Goal: Task Accomplishment & Management: Use online tool/utility

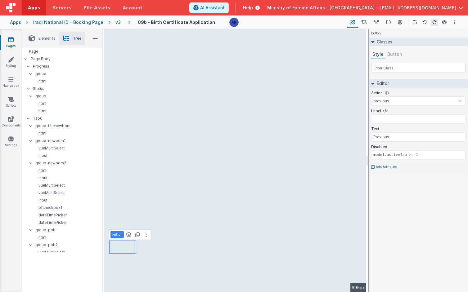
select select "previous"
click at [396, 55] on button "Button" at bounding box center [394, 54] width 17 height 9
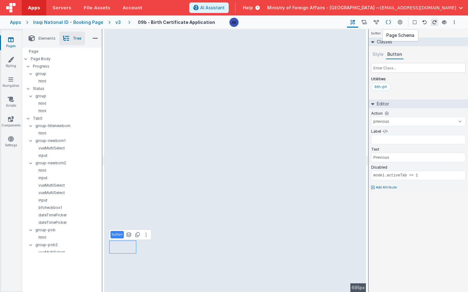
click at [393, 21] on button at bounding box center [388, 22] width 12 height 11
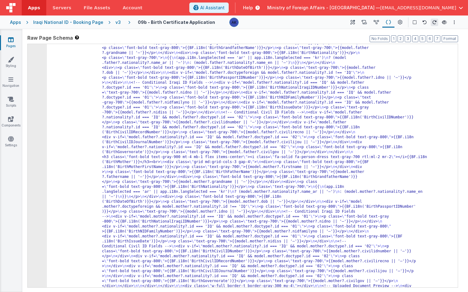
scroll to position [9930, 0]
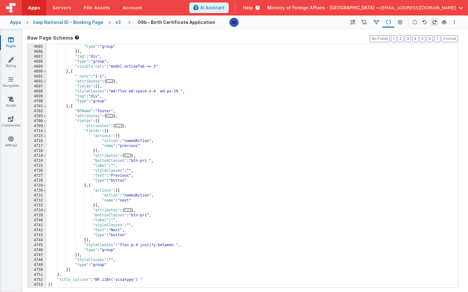
click at [94, 111] on div ""tag" : "div" , "type" : "group" }] , "tag" : "div" , "type" : "group" , "visib…" at bounding box center [250, 166] width 406 height 254
click at [94, 120] on div ""tag" : "div" , "type" : "group" }] , "tag" : "div" , "type" : "group" , "visib…" at bounding box center [250, 166] width 406 height 254
click at [85, 128] on div ""tag" : "div" , "type" : "group" }] , "tag" : "div" , "type" : "group" , "visib…" at bounding box center [250, 166] width 406 height 254
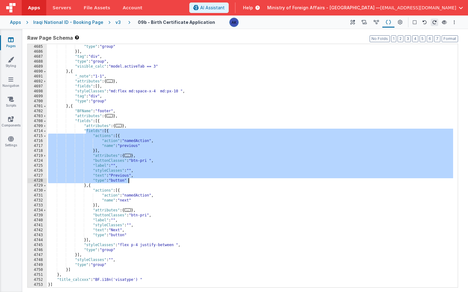
drag, startPoint x: 87, startPoint y: 132, endPoint x: 147, endPoint y: 183, distance: 78.7
click at [147, 183] on div ""tag" : "div" , "type" : "group" }] , "tag" : "div" , "type" : "group" , "visib…" at bounding box center [250, 166] width 406 height 254
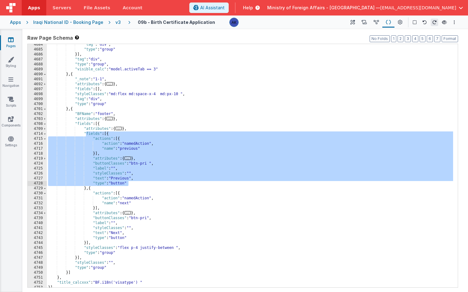
click at [120, 229] on div ""tag" : "div" , "type" : "group" }] , "tag" : "div" , "type" : "group" , "visib…" at bounding box center [250, 169] width 406 height 254
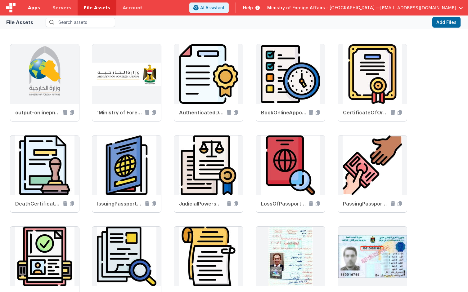
click at [42, 10] on link "Apps" at bounding box center [34, 8] width 25 height 16
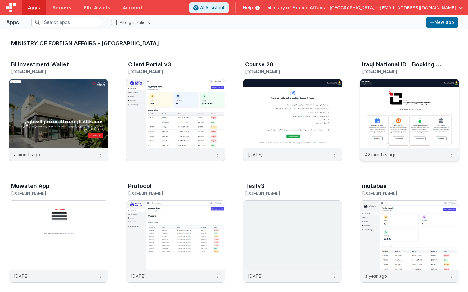
click at [404, 102] on img at bounding box center [409, 114] width 99 height 70
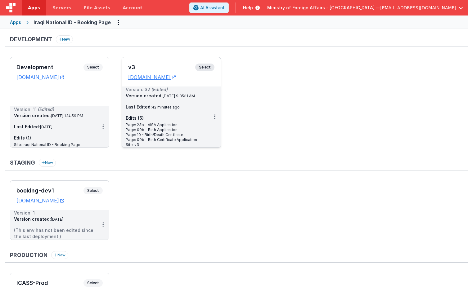
click at [206, 67] on span "Select" at bounding box center [204, 67] width 19 height 7
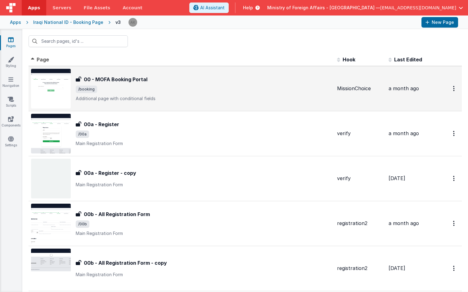
click at [53, 99] on img at bounding box center [51, 89] width 40 height 40
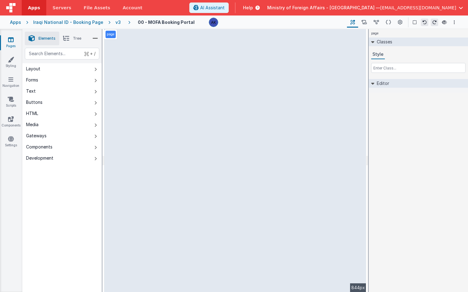
select select "submit2"
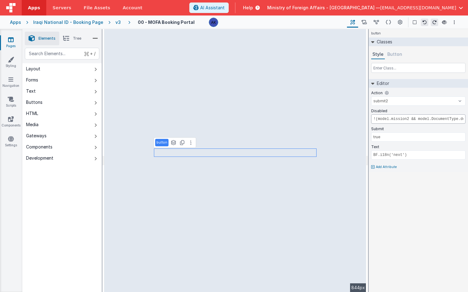
click at [381, 120] on input "!(model.mission2 && model.DocumentType.docTypeId)" at bounding box center [418, 119] width 94 height 9
drag, startPoint x: 381, startPoint y: 120, endPoint x: 475, endPoint y: 121, distance: 93.8
click at [468, 121] on html "Apps Servers File Assets Account Some FUTURE Slot AI Assistant Help Ministry of…" at bounding box center [234, 146] width 468 height 292
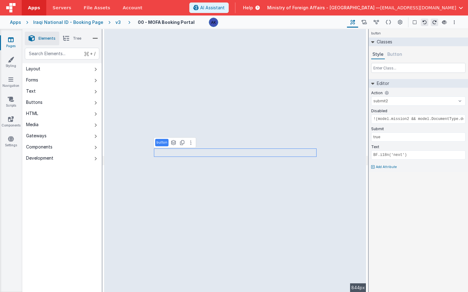
click at [400, 55] on button "Button" at bounding box center [394, 54] width 17 height 9
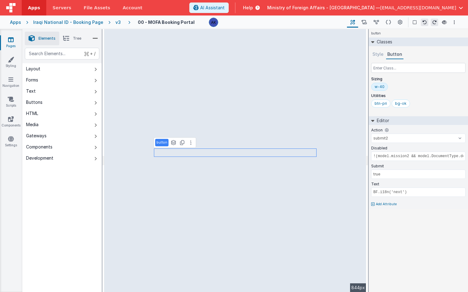
click at [378, 52] on button "Style" at bounding box center [378, 54] width 14 height 9
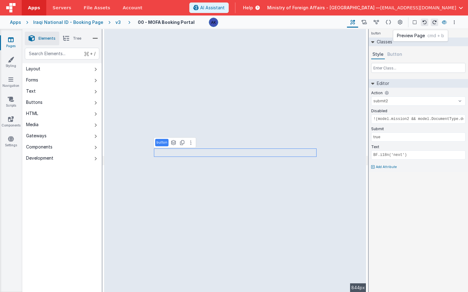
click at [443, 23] on icon at bounding box center [444, 22] width 5 height 4
click at [391, 22] on icon at bounding box center [388, 22] width 5 height 7
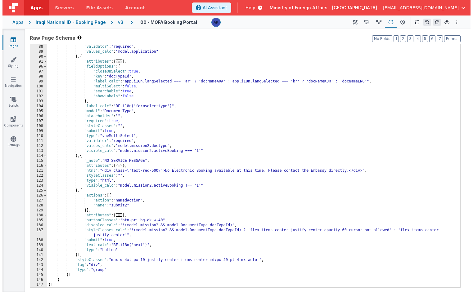
scroll to position [432, 0]
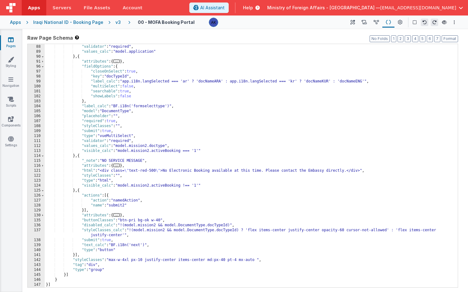
click at [248, 230] on div ""type" : "vueMultiSelect" , "validator" : "required" , "values_calc" : "model.a…" at bounding box center [249, 166] width 409 height 254
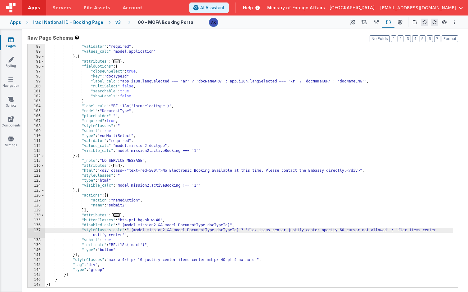
click at [138, 220] on div ""type" : "vueMultiSelect" , "validator" : "required" , "values_calc" : "model.a…" at bounding box center [249, 166] width 409 height 254
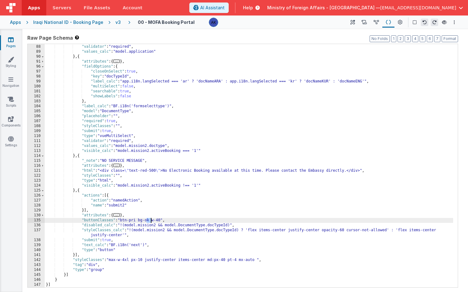
drag, startPoint x: 147, startPoint y: 221, endPoint x: 152, endPoint y: 221, distance: 5.0
click at [152, 221] on div ""type" : "vueMultiSelect" , "validator" : "required" , "values_calc" : "model.a…" at bounding box center [249, 166] width 409 height 254
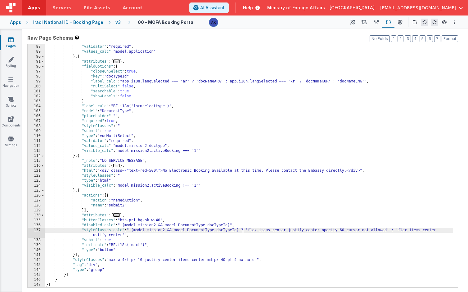
click at [243, 230] on div ""type" : "vueMultiSelect" , "validator" : "required" , "values_calc" : "model.a…" at bounding box center [249, 166] width 409 height 254
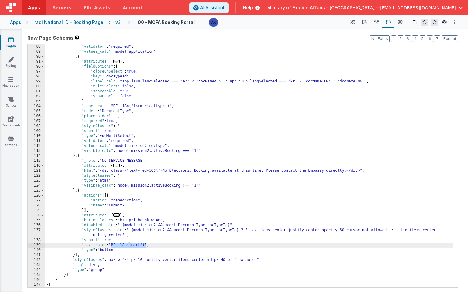
drag, startPoint x: 111, startPoint y: 246, endPoint x: 147, endPoint y: 246, distance: 35.7
click at [147, 246] on div ""type" : "vueMultiSelect" , "validator" : "required" , "values_calc" : "model.a…" at bounding box center [249, 166] width 409 height 254
click at [111, 246] on div ""type" : "vueMultiSelect" , "validator" : "required" , "values_calc" : "model.a…" at bounding box center [249, 166] width 409 height 254
drag, startPoint x: 111, startPoint y: 246, endPoint x: 148, endPoint y: 245, distance: 37.0
click at [148, 245] on div ""type" : "vueMultiSelect" , "validator" : "required" , "values_calc" : "model.a…" at bounding box center [249, 166] width 409 height 254
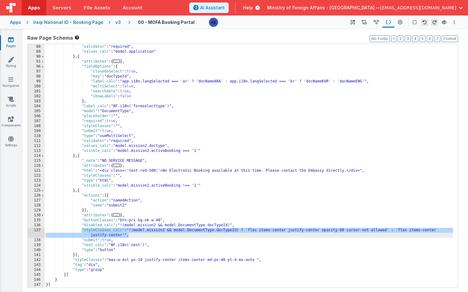
drag, startPoint x: 81, startPoint y: 231, endPoint x: 133, endPoint y: 238, distance: 52.5
click at [133, 238] on div ""type" : "vueMultiSelect" , "validator" : "required" , "values_calc" : "model.a…" at bounding box center [249, 166] width 409 height 254
click at [327, 230] on div ""type" : "vueMultiSelect" , "validator" : "required" , "values_calc" : "model.a…" at bounding box center [249, 166] width 409 height 254
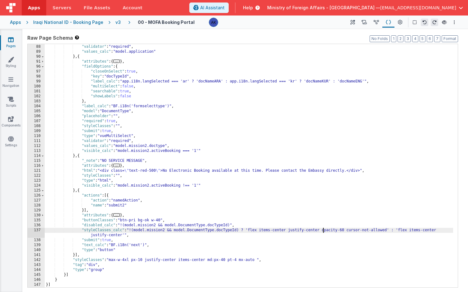
click at [324, 231] on div ""type" : "vueMultiSelect" , "validator" : "required" , "values_calc" : "model.a…" at bounding box center [249, 166] width 409 height 254
click at [133, 232] on div ""type" : "vueMultiSelect" , "validator" : "required" , "values_calc" : "model.a…" at bounding box center [249, 166] width 409 height 254
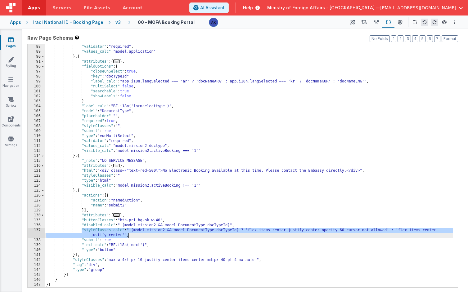
drag, startPoint x: 81, startPoint y: 230, endPoint x: 151, endPoint y: 234, distance: 70.2
click at [151, 234] on div ""type" : "vueMultiSelect" , "validator" : "required" , "values_calc" : "model.a…" at bounding box center [249, 166] width 409 height 254
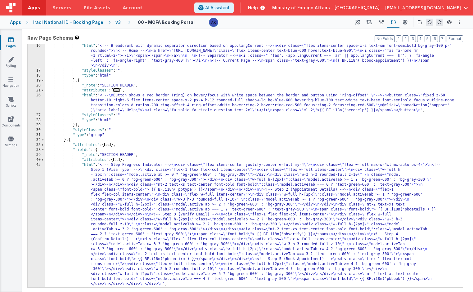
scroll to position [0, 0]
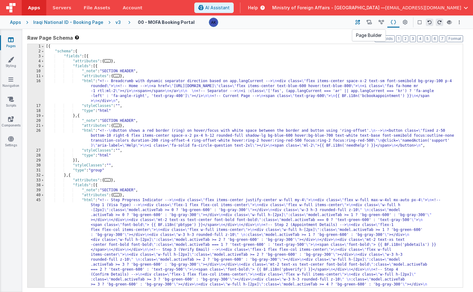
click at [361, 24] on button at bounding box center [357, 22] width 11 height 11
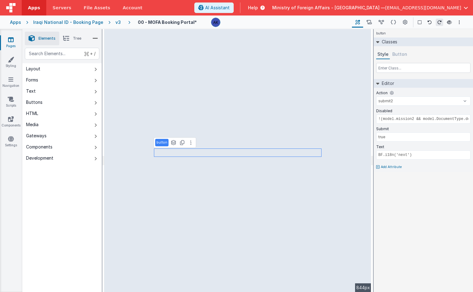
click at [115, 21] on div "v3" at bounding box center [119, 22] width 8 height 6
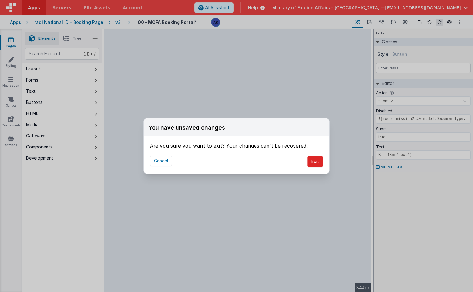
click at [312, 164] on button "Exit" at bounding box center [315, 162] width 16 height 12
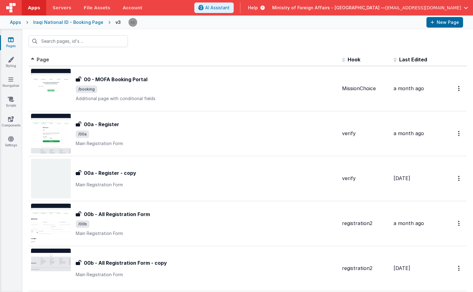
click at [17, 24] on div "Apps" at bounding box center [15, 22] width 11 height 6
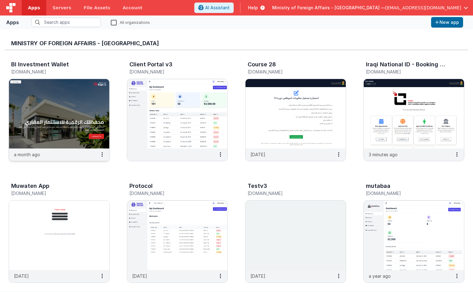
click at [79, 94] on img at bounding box center [59, 114] width 100 height 70
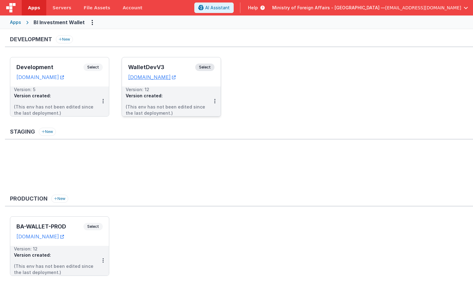
click at [206, 67] on span "Select" at bounding box center [204, 67] width 19 height 7
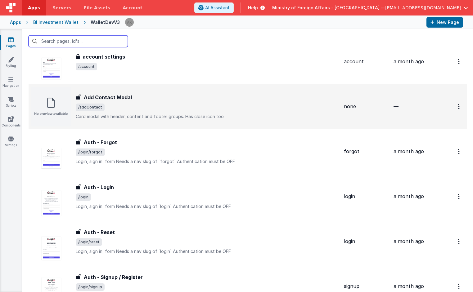
scroll to position [31, 0]
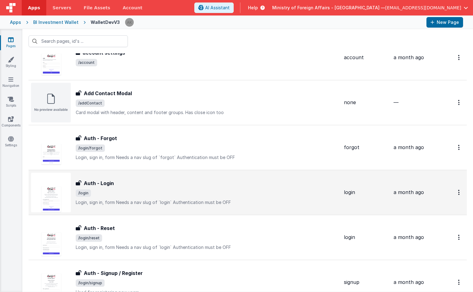
click at [71, 190] on div "Auth - Login Auth - Login /login Login, sign in, formNeeds a nav slug of `logi…" at bounding box center [185, 193] width 308 height 40
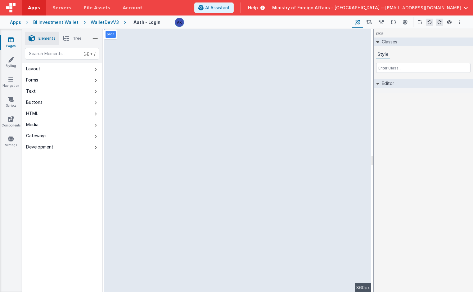
select select "email"
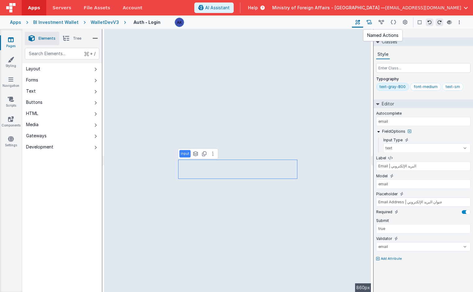
click at [368, 22] on icon at bounding box center [369, 22] width 5 height 7
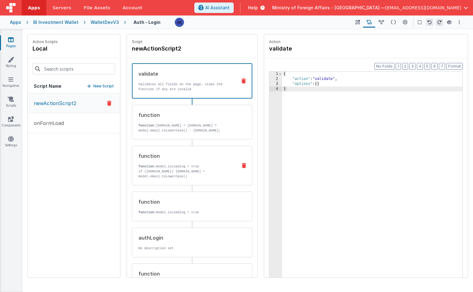
scroll to position [52, 0]
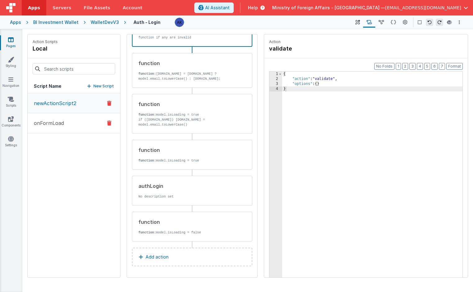
click at [82, 126] on button "onFormLoad" at bounding box center [74, 123] width 93 height 20
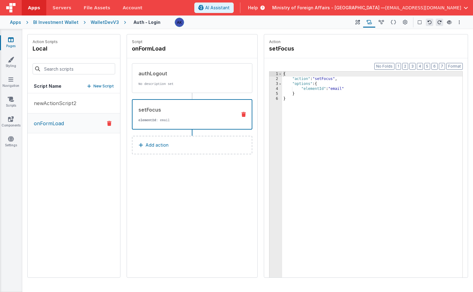
click at [159, 123] on p "elementId : email" at bounding box center [184, 120] width 93 height 5
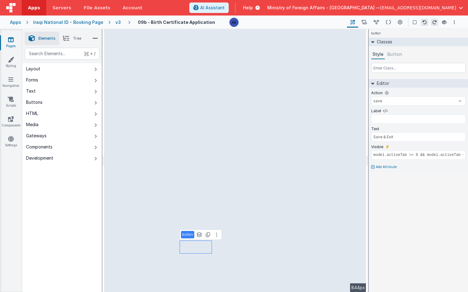
select select "previous"
click at [410, 120] on input "model.activeTab >= 1" at bounding box center [418, 119] width 94 height 9
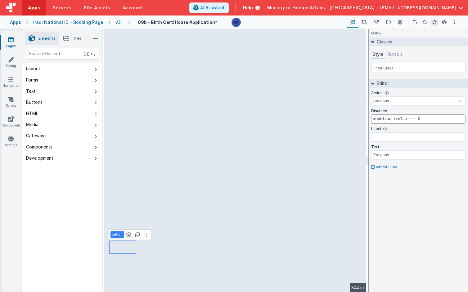
type input "model.activeTab === 0"
click at [394, 56] on button "Button" at bounding box center [394, 54] width 17 height 9
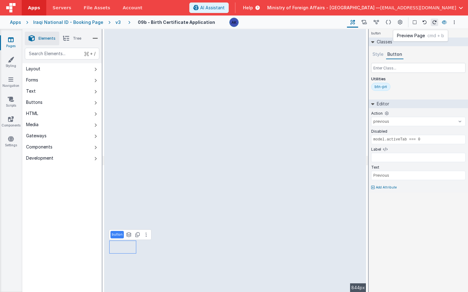
click at [441, 22] on button at bounding box center [444, 22] width 7 height 9
click at [379, 58] on button "Style" at bounding box center [378, 54] width 14 height 9
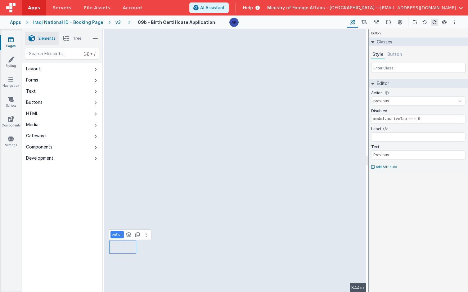
click at [375, 55] on button "Style" at bounding box center [378, 54] width 14 height 9
click at [376, 65] on input "text" at bounding box center [418, 68] width 94 height 10
type input "bg-cancel"
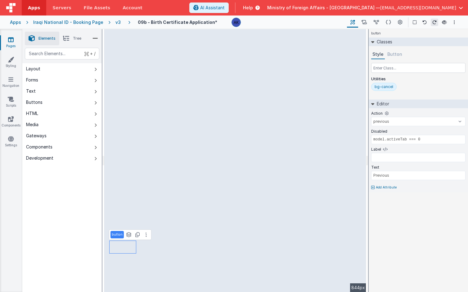
click at [396, 59] on button "Button" at bounding box center [394, 54] width 17 height 9
click at [381, 56] on button "Style" at bounding box center [378, 54] width 14 height 9
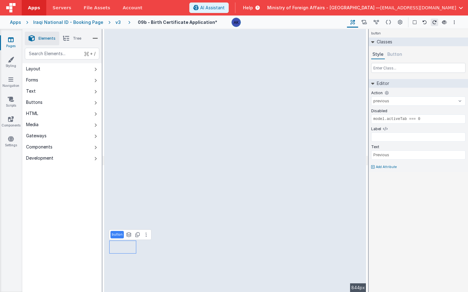
click at [398, 54] on button "Button" at bounding box center [394, 54] width 17 height 9
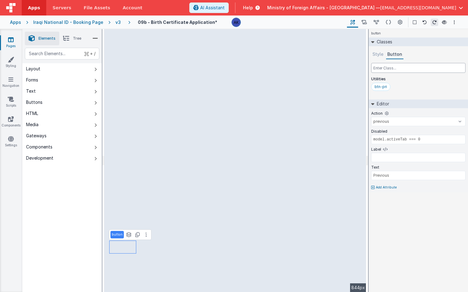
click at [394, 70] on input "text" at bounding box center [418, 68] width 94 height 10
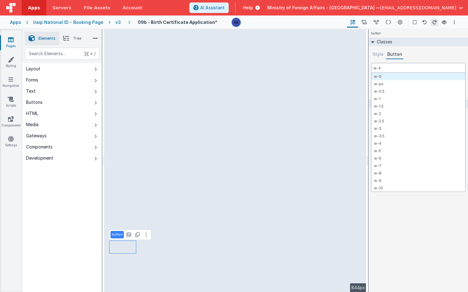
type input "w-40"
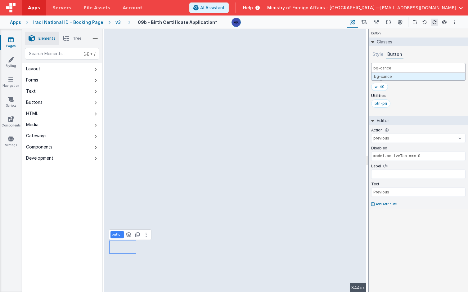
type input "bg-cancel"
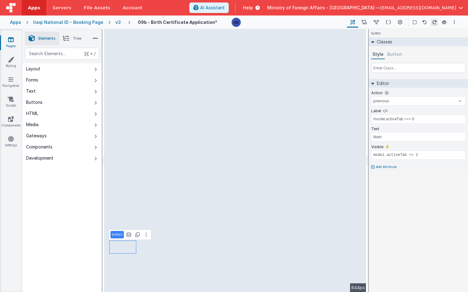
select select "next"
click at [399, 52] on button "Button" at bounding box center [394, 54] width 17 height 9
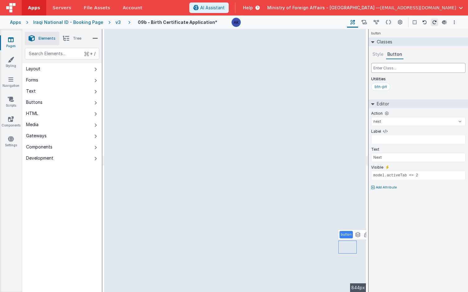
click at [392, 68] on input "text" at bounding box center [418, 68] width 94 height 10
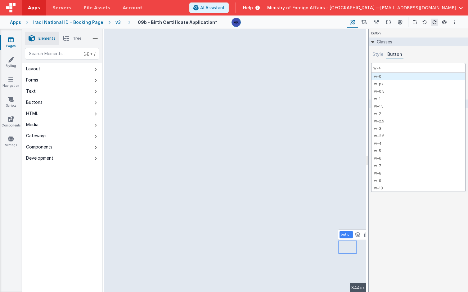
type input "w-40"
type input "bg-ok"
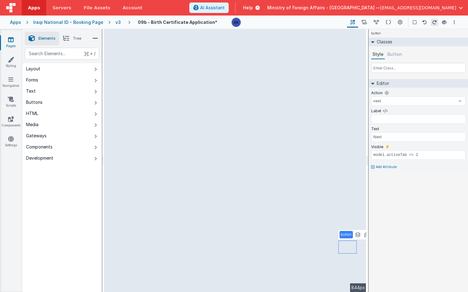
select select
type input "Submit & Print"
type input "model.activeTab === 3"
click at [396, 55] on button "Button" at bounding box center [394, 54] width 17 height 9
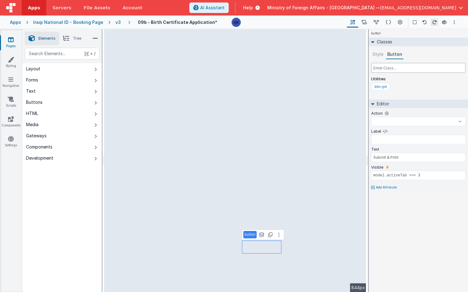
click at [391, 70] on input "text" at bounding box center [418, 68] width 94 height 10
select select
type input "w"
select select
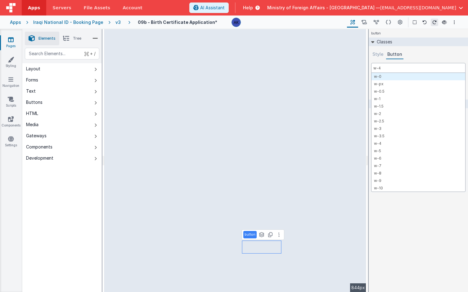
type input "w-40"
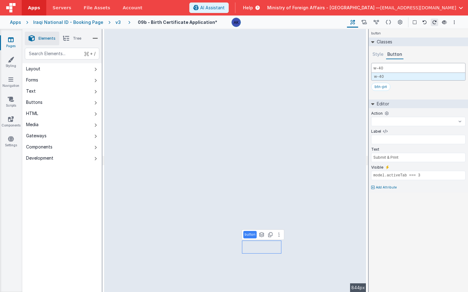
select select
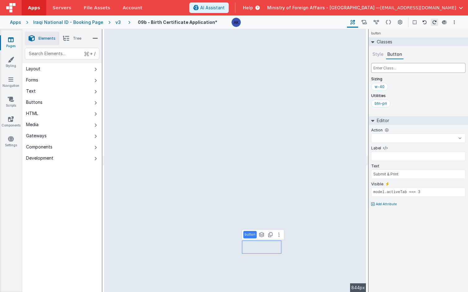
select select
type input "bg"
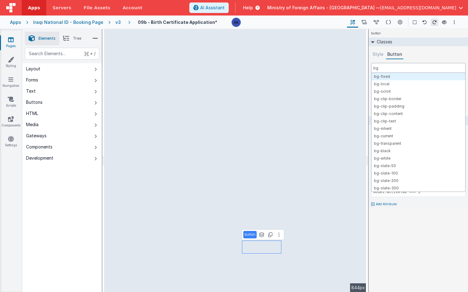
select select
type input "bg-"
select select
type input "bg-ok"
select select
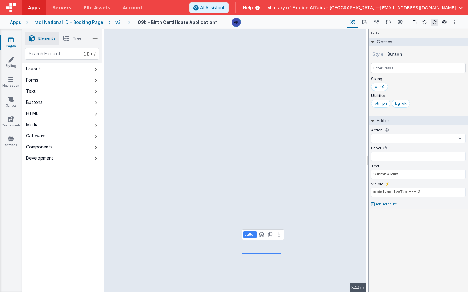
select select "save"
type input "Save & Exit"
type input "model.activeTab >= 0 && model.activeTab <= 2"
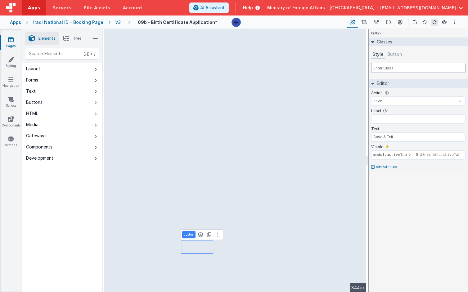
click at [407, 72] on input "text" at bounding box center [418, 68] width 94 height 10
click at [389, 52] on button "Button" at bounding box center [394, 54] width 17 height 9
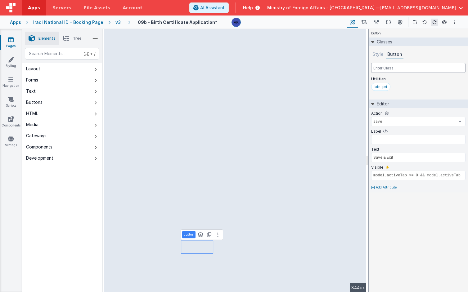
click at [415, 72] on input "text" at bounding box center [418, 68] width 94 height 10
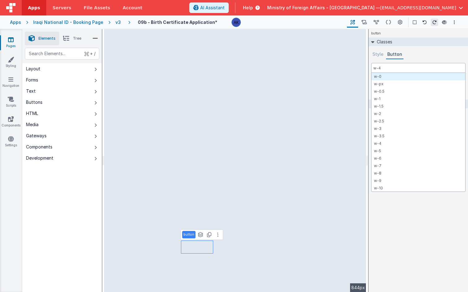
type input "w-40"
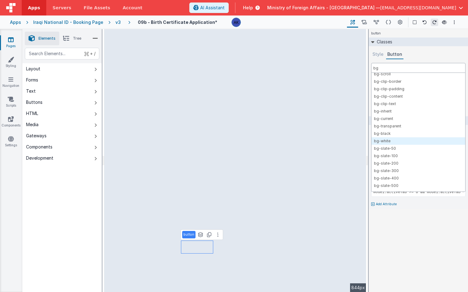
scroll to position [47, 0]
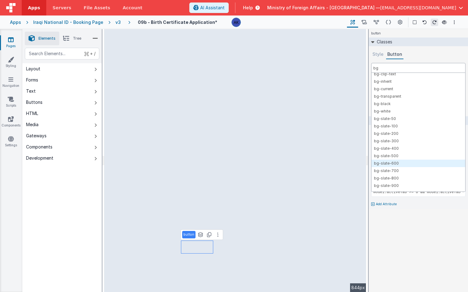
type input "bg"
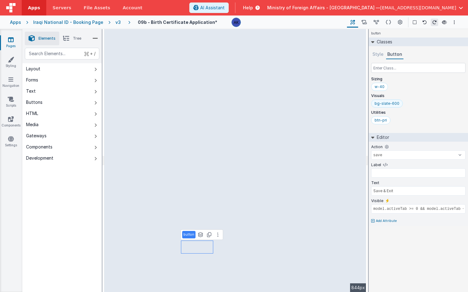
click at [387, 103] on div "bg-slate-600" at bounding box center [387, 103] width 25 height 5
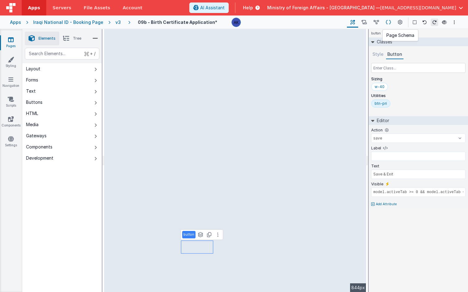
click at [391, 23] on icon at bounding box center [388, 22] width 5 height 7
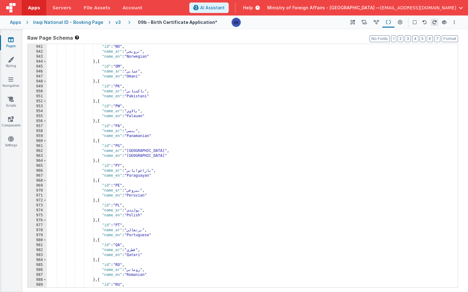
scroll to position [2314, 0]
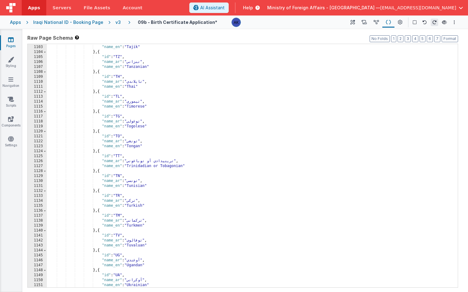
click at [251, 150] on div ""name_ar" : "طاجيكي" , "name_en" : "Tajik" } , { "id" : "TZ" , "name_ar" : "تنز…" at bounding box center [250, 167] width 406 height 254
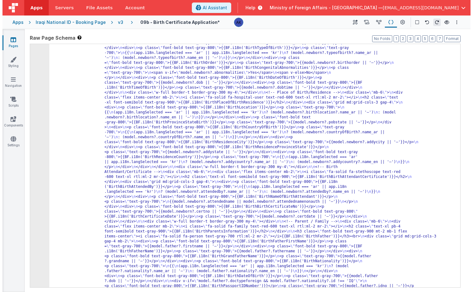
scroll to position [9930, 0]
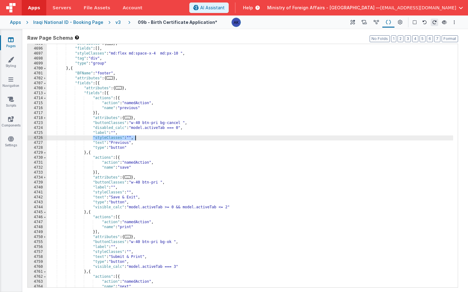
drag, startPoint x: 92, startPoint y: 139, endPoint x: 136, endPoint y: 138, distance: 43.5
click at [136, 138] on div ""attributes" : { ... } , "fields" : [ ] , "styleClasses" : "md:flex md:space-x-…" at bounding box center [250, 168] width 406 height 254
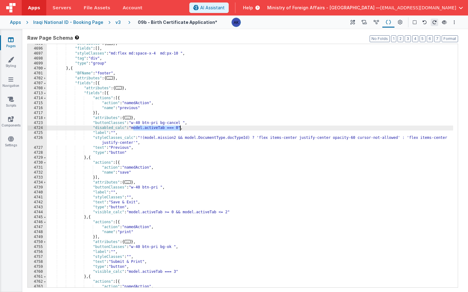
drag, startPoint x: 134, startPoint y: 129, endPoint x: 180, endPoint y: 127, distance: 46.0
click at [180, 127] on div ""attributes" : { ... } , "fields" : [ ] , "styleClasses" : "md:flex md:space-x-…" at bounding box center [250, 168] width 406 height 254
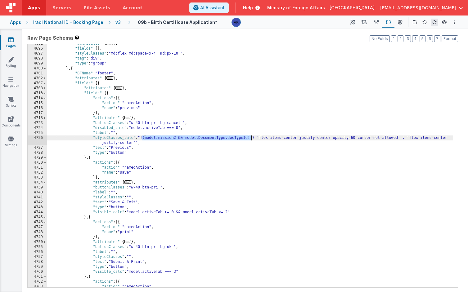
drag, startPoint x: 143, startPoint y: 138, endPoint x: 251, endPoint y: 138, distance: 108.0
click at [251, 138] on div ""attributes" : { ... } , "fields" : [ ] , "styleClasses" : "md:flex md:space-x-…" at bounding box center [250, 168] width 406 height 254
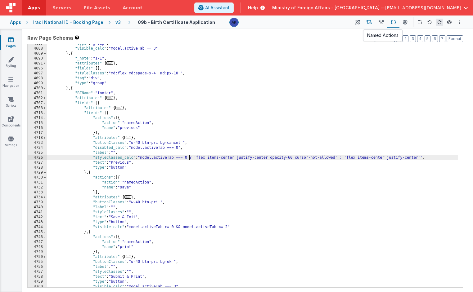
click at [373, 23] on button at bounding box center [369, 22] width 12 height 11
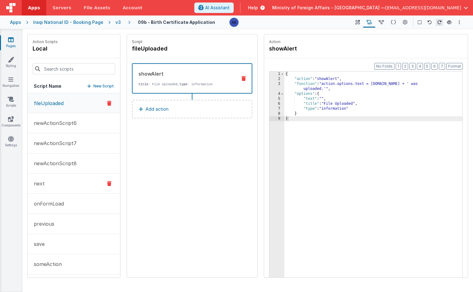
click at [74, 181] on button "next" at bounding box center [74, 184] width 93 height 20
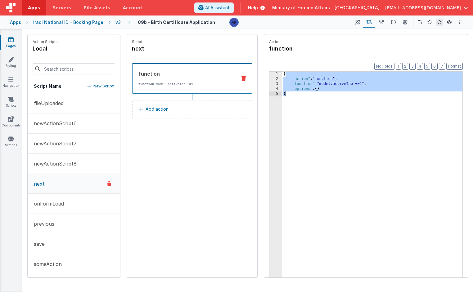
drag, startPoint x: 285, startPoint y: 75, endPoint x: 291, endPoint y: 93, distance: 18.7
click at [291, 93] on div "{ "action" : "function" , "function" : "model.activeTab +=1" , "options" : { } }" at bounding box center [372, 189] width 180 height 235
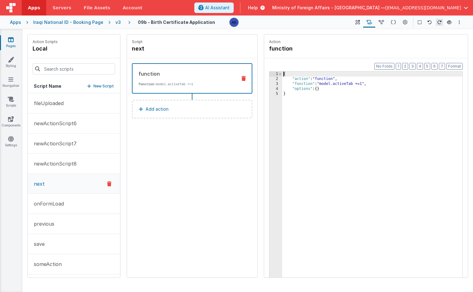
click at [284, 76] on div "{ "action" : "function" , "function" : "model.activeTab +=1" , "options" : { } }" at bounding box center [372, 189] width 180 height 235
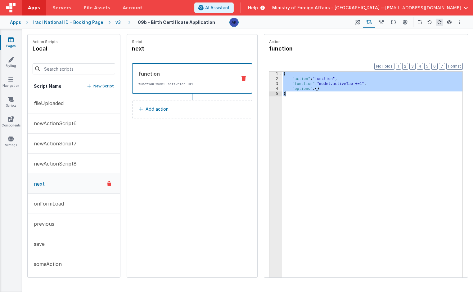
drag, startPoint x: 284, startPoint y: 75, endPoint x: 294, endPoint y: 96, distance: 22.5
click at [294, 96] on div "{ "action" : "function" , "function" : "model.activeTab +=1" , "options" : { } }" at bounding box center [372, 189] width 180 height 235
click at [203, 104] on button "Add action" at bounding box center [192, 109] width 120 height 19
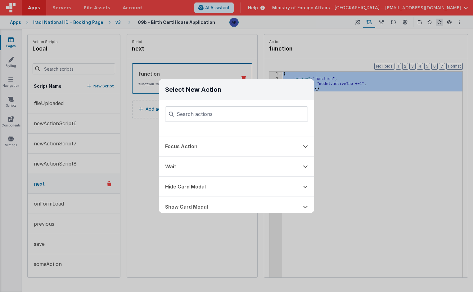
scroll to position [233, 0]
click at [257, 149] on button "Focus Action" at bounding box center [228, 147] width 138 height 20
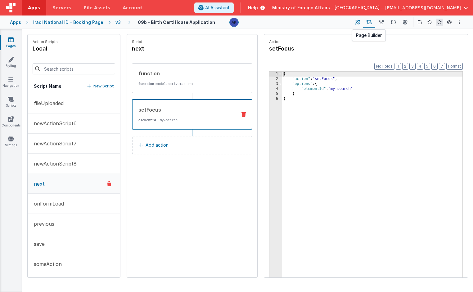
click at [362, 21] on button at bounding box center [357, 22] width 11 height 11
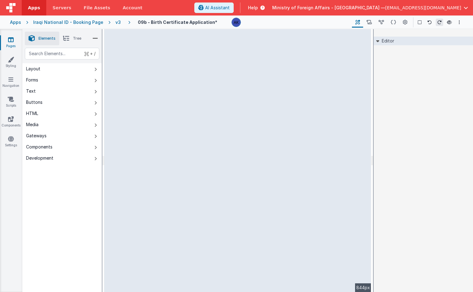
click at [73, 38] on li "Tree" at bounding box center [72, 39] width 26 height 14
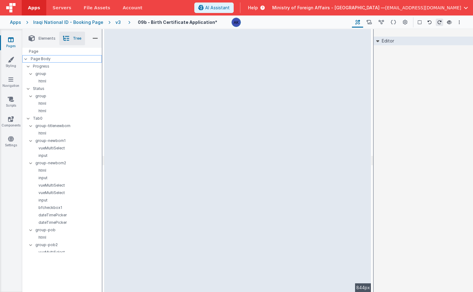
click at [74, 61] on div "Page Body" at bounding box center [61, 58] width 79 height 7
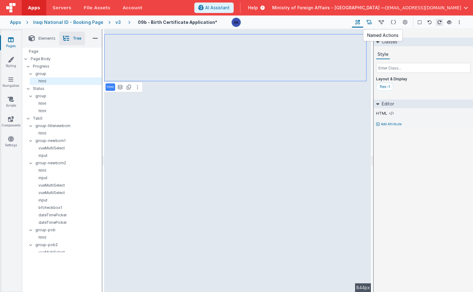
click at [370, 21] on icon at bounding box center [369, 22] width 5 height 7
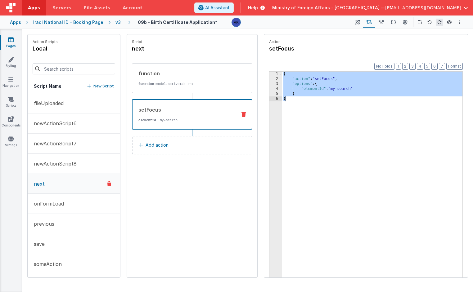
drag, startPoint x: 283, startPoint y: 74, endPoint x: 302, endPoint y: 106, distance: 37.3
click at [302, 106] on div "{ "action" : "setFocus" , "options" : { "elementId" : "my-search" } }" at bounding box center [372, 189] width 180 height 235
click at [234, 10] on button "AI Assistant" at bounding box center [213, 7] width 39 height 11
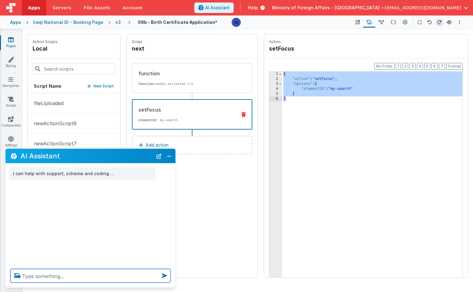
paste textarea "{ "action": "setFocus", "options": { "elementId": "my-search" } }"
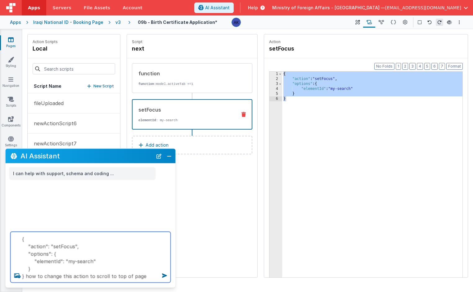
type textarea "{ "action": "setFocus", "options": { "elementId": "my-search" } } how to change…"
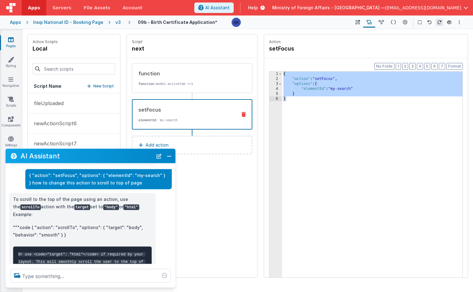
scroll to position [52, 0]
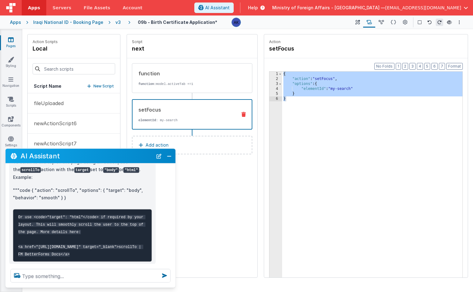
click at [24, 187] on p """"code { "action": "scrollTo", "options": { "target": "body", "behavior": "smo…" at bounding box center [82, 194] width 139 height 15
click at [30, 187] on p """"code { "action": "scrollTo", "options": { "target": "body", "behavior": "smo…" at bounding box center [82, 194] width 139 height 15
drag, startPoint x: 32, startPoint y: 184, endPoint x: 62, endPoint y: 190, distance: 31.3
click at [62, 190] on p """"code { "action": "scrollTo", "options": { "target": "body", "behavior": "smo…" at bounding box center [82, 194] width 139 height 15
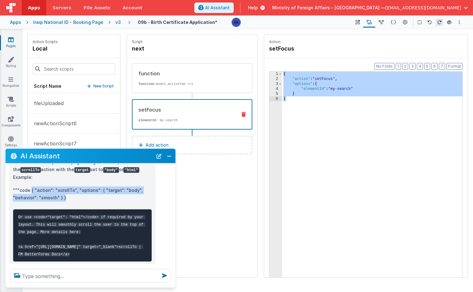
drag, startPoint x: 31, startPoint y: 183, endPoint x: 63, endPoint y: 193, distance: 33.9
click at [63, 193] on p """"code { "action": "scrollTo", "options": { "target": "body", "behavior": "smo…" at bounding box center [82, 194] width 139 height 15
copy p "{ "action": "scrollTo", "options": { "target": "body", "behavior": "smooth" } }"
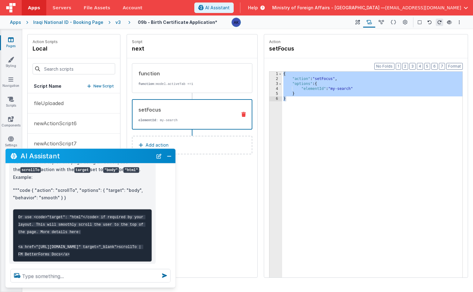
click at [292, 97] on div "{ "action" : "setFocus" , "options" : { "elementId" : "my-search" } }" at bounding box center [372, 189] width 180 height 235
drag, startPoint x: 284, startPoint y: 73, endPoint x: 295, endPoint y: 113, distance: 40.7
click at [295, 113] on div "{ "action" : "setFocus" , "options" : { "elementId" : "my-search" } }" at bounding box center [372, 189] width 180 height 235
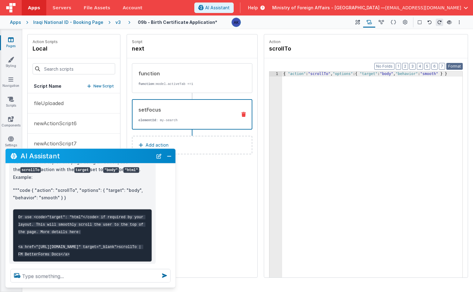
click at [459, 64] on button "Format" at bounding box center [454, 66] width 16 height 7
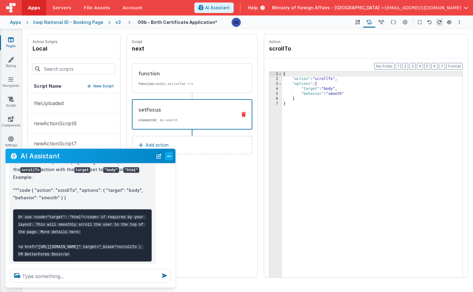
click at [171, 157] on button "Close" at bounding box center [169, 156] width 8 height 9
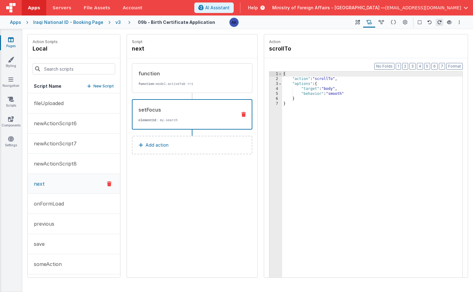
click at [192, 107] on div "setFocus" at bounding box center [184, 109] width 93 height 7
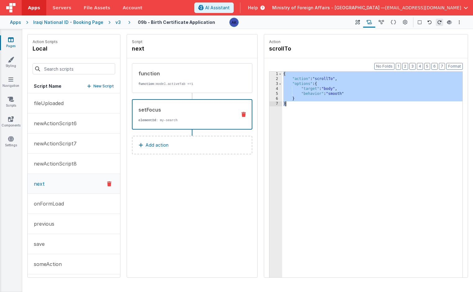
drag, startPoint x: 284, startPoint y: 76, endPoint x: 301, endPoint y: 109, distance: 37.2
click at [301, 109] on div "{ "action" : "scrollTo" , "options" : { "target" : "body" , "behavior" : "smoot…" at bounding box center [372, 189] width 180 height 235
click at [245, 114] on icon at bounding box center [244, 114] width 4 height 5
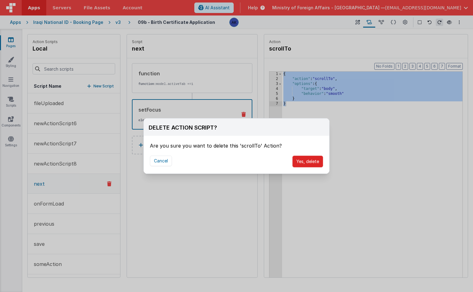
click at [318, 159] on button "Yes, delete" at bounding box center [307, 162] width 31 height 12
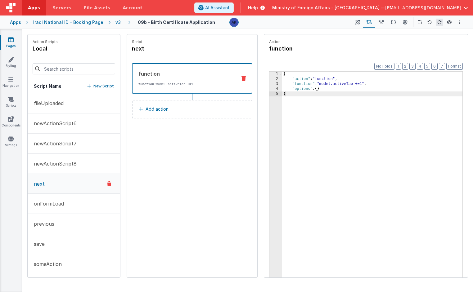
click at [188, 113] on button "Add action" at bounding box center [192, 109] width 120 height 19
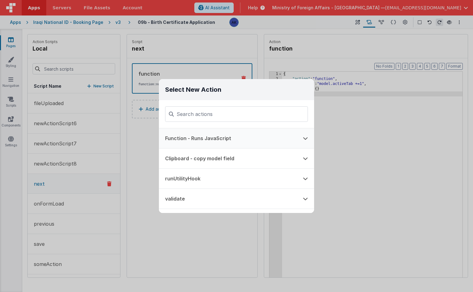
click at [223, 134] on button "Function - Runs JavaScript" at bounding box center [228, 139] width 138 height 20
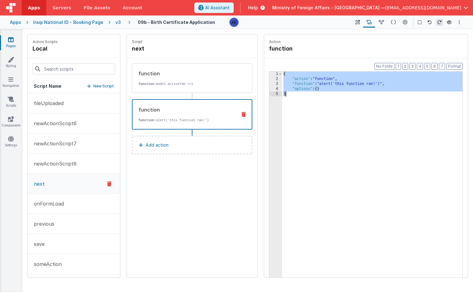
drag, startPoint x: 284, startPoint y: 75, endPoint x: 306, endPoint y: 110, distance: 40.9
click at [306, 110] on div "{ "action" : "function" , "function" : "alert('this function ran!')" , "options…" at bounding box center [372, 189] width 180 height 235
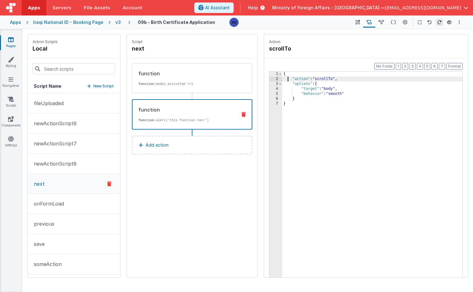
click at [287, 79] on div "{ "action" : "scrollTo" , "options" : { "target" : "body" , "behavior" : "smoot…" at bounding box center [372, 189] width 180 height 235
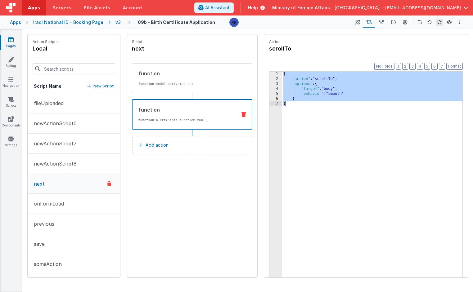
drag, startPoint x: 284, startPoint y: 74, endPoint x: 312, endPoint y: 104, distance: 41.5
click at [312, 104] on div "{ "action" : "scrollTo" , "options" : { "target" : "body" , "behavior" : "smoot…" at bounding box center [372, 189] width 180 height 235
click at [234, 12] on button "AI Assistant" at bounding box center [213, 7] width 39 height 11
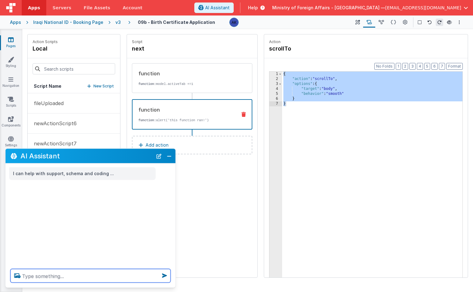
paste textarea "{ "action": "scrollTo", "options": { "target": "body", "behavior": "smooth" } }"
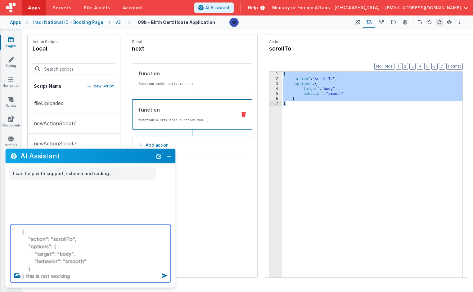
type textarea "{ "action": "scrollTo", "options": { "target": "body", "behavior": "smooth" } }…"
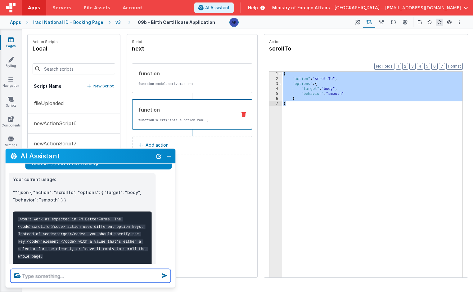
scroll to position [35, 0]
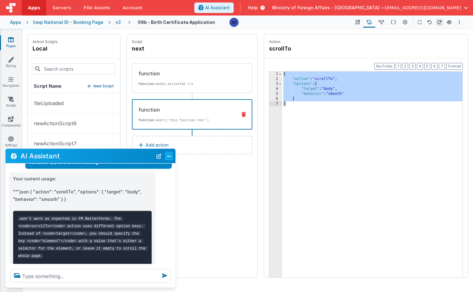
click at [171, 156] on button "Close" at bounding box center [169, 156] width 8 height 9
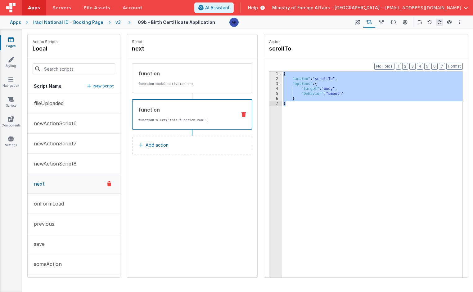
click at [329, 88] on div "{ "action" : "scrollTo" , "options" : { "target" : "body" , "behavior" : "smoot…" at bounding box center [372, 189] width 180 height 235
drag, startPoint x: 296, startPoint y: 106, endPoint x: 278, endPoint y: 66, distance: 44.0
click at [278, 66] on div "Format 7 6 5 4 3 2 1 No Folds 1 2 3 4 5 6 7 { "action" : "scrollTo" , "options"…" at bounding box center [366, 179] width 204 height 243
click at [230, 11] on span "AI Assistant" at bounding box center [217, 8] width 25 height 6
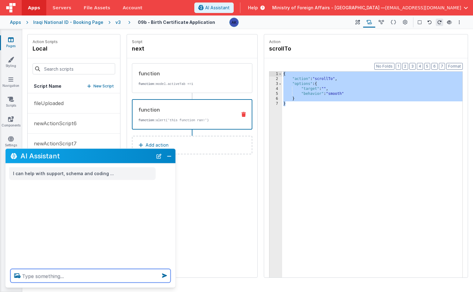
paste textarea "{ "action": "scrollTo", "options": { "target": "", "behavior": "smooth" } }"
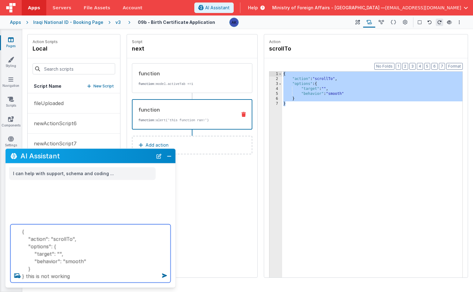
type textarea "{ "action": "scrollTo", "options": { "target": "", "behavior": "smooth" } } thi…"
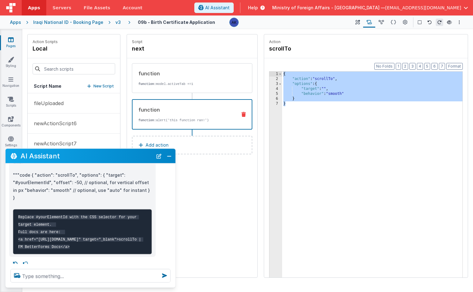
scroll to position [107, 0]
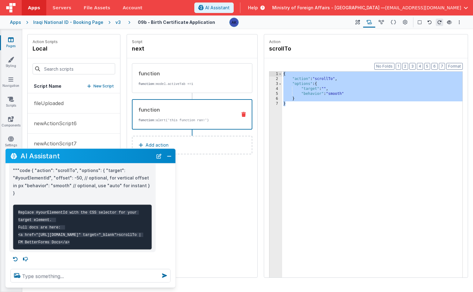
click at [99, 242] on code "Replace #yourElementId with the CSS selector for your target element. Full docs…" at bounding box center [80, 227] width 125 height 34
drag, startPoint x: 32, startPoint y: 226, endPoint x: 71, endPoint y: 243, distance: 43.4
click at [71, 243] on code "Replace #yourElementId with the CSS selector for your target element. Full docs…" at bounding box center [80, 227] width 125 height 34
click at [72, 244] on code "Replace #yourElementId with the CSS selector for your target element. Full docs…" at bounding box center [80, 227] width 125 height 34
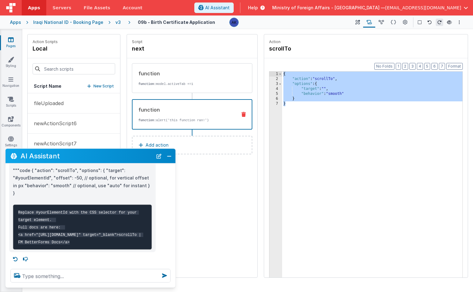
click at [52, 235] on code "Replace #yourElementId with the CSS selector for your target element. Full docs…" at bounding box center [80, 227] width 125 height 34
drag, startPoint x: 31, startPoint y: 234, endPoint x: 96, endPoint y: 244, distance: 65.3
click at [96, 244] on code "Replace #yourElementId with the CSS selector for your target element. Full docs…" at bounding box center [80, 227] width 125 height 34
copy code "[URL][DOMAIN_NAME]"
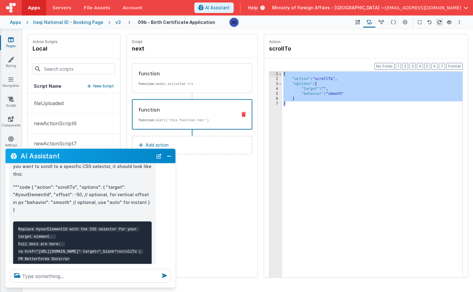
scroll to position [82, 0]
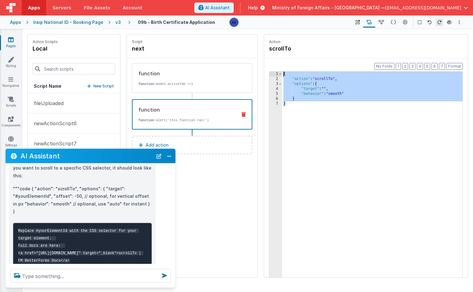
click at [325, 91] on div "{ "action" : "scrollTo" , "options" : { "target" : "" , "behavior" : "smooth" }…" at bounding box center [372, 189] width 180 height 235
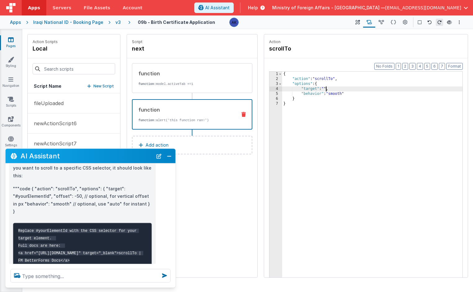
click at [326, 90] on div "{ "action" : "scrollTo" , "options" : { "target" : "" , "behavior" : "smooth" }…" at bounding box center [372, 189] width 180 height 235
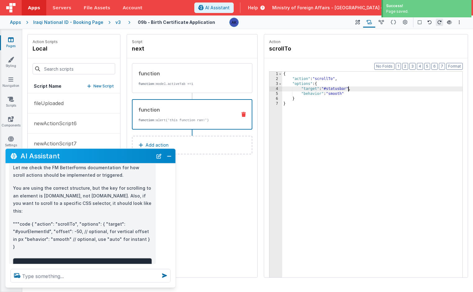
scroll to position [42, 0]
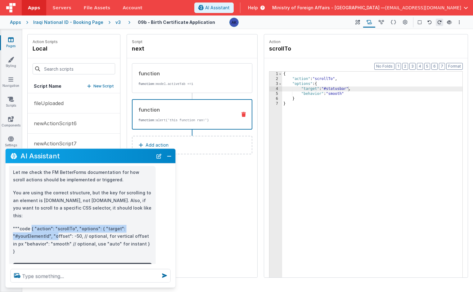
drag, startPoint x: 31, startPoint y: 222, endPoint x: 56, endPoint y: 226, distance: 24.9
click at [56, 226] on p """"code { "action": "scrollTo", "options": { "target": "#yourElementId", "offse…" at bounding box center [82, 240] width 139 height 30
click at [359, 24] on icon at bounding box center [357, 22] width 5 height 7
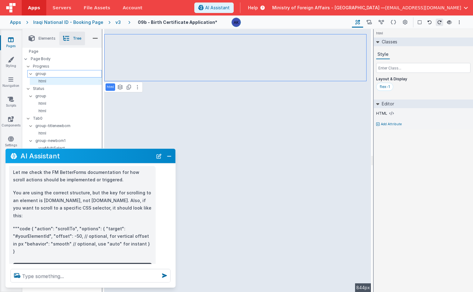
click at [61, 75] on p "group" at bounding box center [68, 73] width 66 height 7
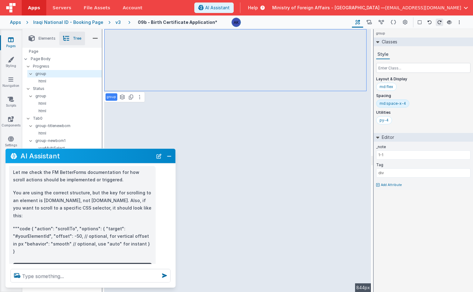
click at [383, 185] on p "Add Attribute" at bounding box center [391, 185] width 21 height 5
type input "e"
click at [168, 154] on button "Close" at bounding box center [169, 156] width 8 height 9
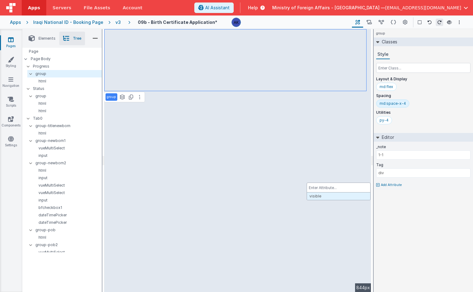
click at [173, 182] on div at bounding box center [236, 146] width 473 height 292
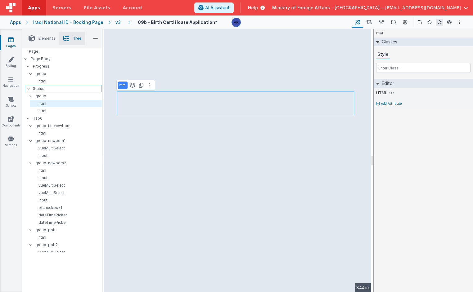
click at [56, 87] on p "Status" at bounding box center [67, 88] width 69 height 7
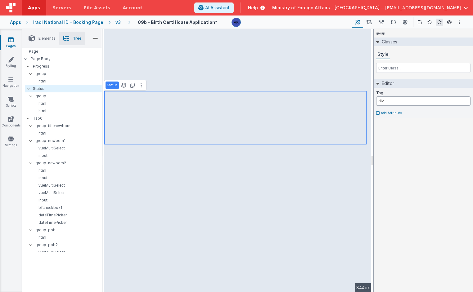
click at [388, 101] on input "div" at bounding box center [423, 101] width 94 height 9
type input "#statusbar"
click at [437, 140] on div "group Classes Style Editor Tag #statusbar Add Attribute DEV: Focus DEV: builder…" at bounding box center [423, 160] width 99 height 263
click at [368, 23] on icon at bounding box center [369, 22] width 5 height 7
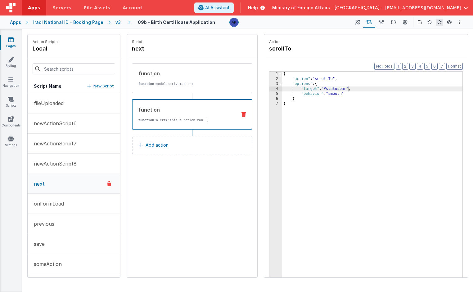
click at [329, 89] on div "{ "action" : "scrollTo" , "options" : { "target" : "#statusbar" , "behavior" : …" at bounding box center [372, 189] width 180 height 235
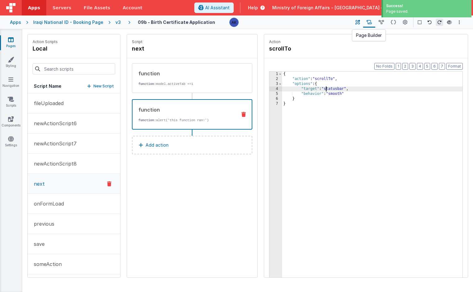
click at [359, 23] on icon at bounding box center [357, 22] width 5 height 7
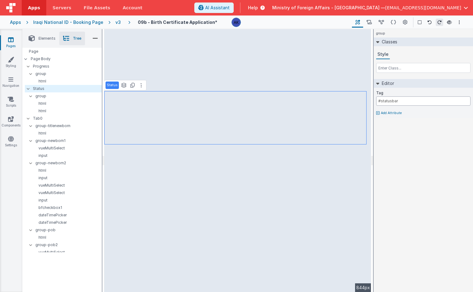
click at [406, 99] on input "#statusbar" at bounding box center [423, 101] width 94 height 9
drag, startPoint x: 406, startPoint y: 99, endPoint x: 375, endPoint y: 99, distance: 30.7
click at [375, 99] on div "Tag #statusbar Add Attribute" at bounding box center [423, 103] width 99 height 30
type input "statusbar"
click at [448, 148] on div "group Classes Style Editor Tag statusbar Add Attribute DEV: Focus DEV: builderT…" at bounding box center [423, 160] width 99 height 263
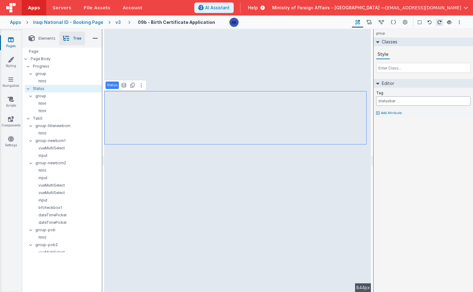
click at [405, 101] on input "statusbar" at bounding box center [423, 101] width 94 height 9
type input "div"
click at [410, 129] on div "group Classes Style Editor Tag div Add Attribute DEV: Focus DEV: builderToggleC…" at bounding box center [423, 160] width 99 height 263
select select "required"
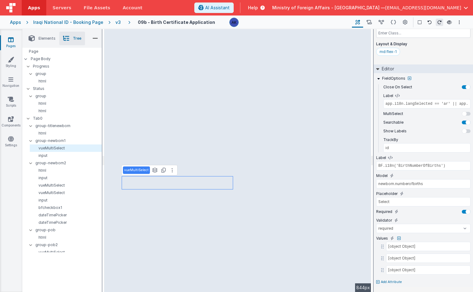
scroll to position [0, 0]
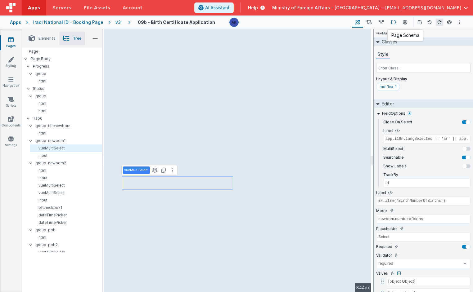
click at [395, 23] on icon at bounding box center [393, 22] width 5 height 7
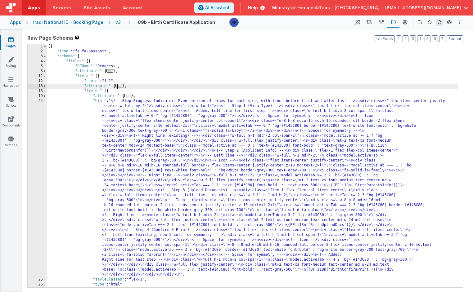
click at [119, 87] on span "..." at bounding box center [118, 85] width 7 height 3
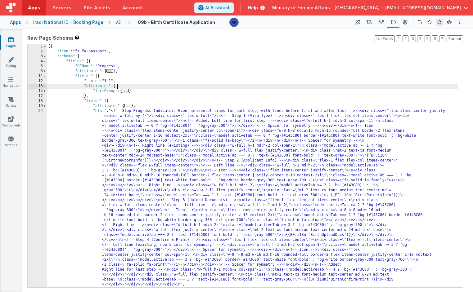
click at [125, 92] on span "..." at bounding box center [125, 90] width 7 height 3
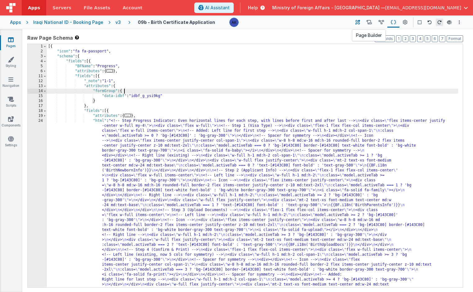
click at [358, 22] on icon at bounding box center [357, 22] width 5 height 7
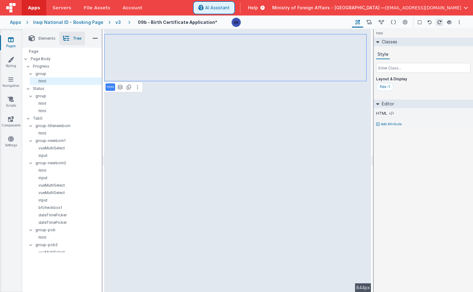
click at [230, 7] on span "AI Assistant" at bounding box center [217, 8] width 25 height 6
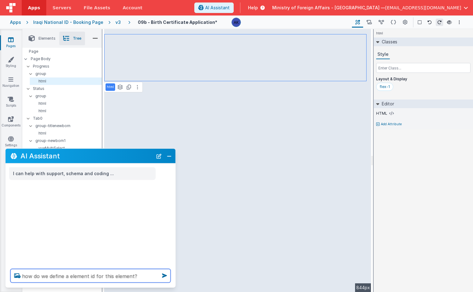
type textarea "how do we define a element id for this element?"
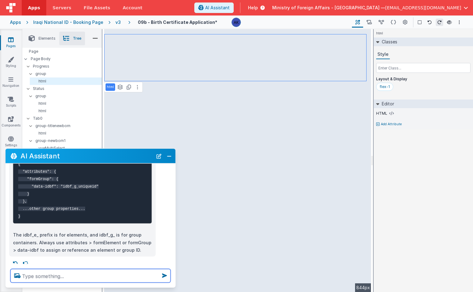
scroll to position [146, 0]
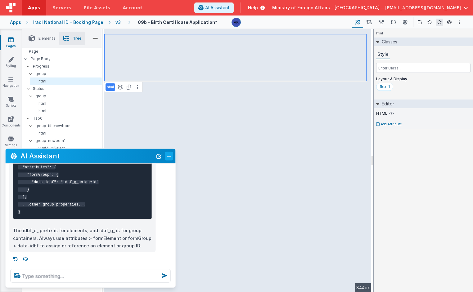
click at [172, 156] on button "Close" at bounding box center [169, 156] width 8 height 9
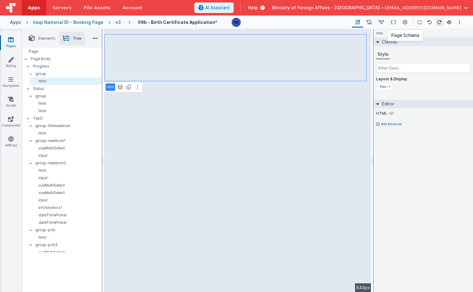
click at [396, 24] on icon at bounding box center [393, 22] width 5 height 7
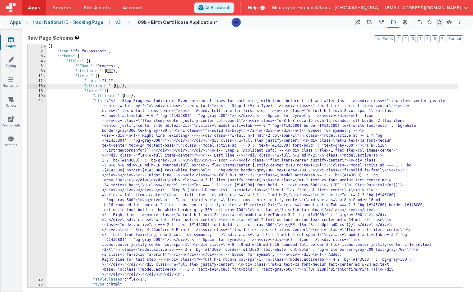
click at [122, 87] on span "..." at bounding box center [118, 85] width 7 height 3
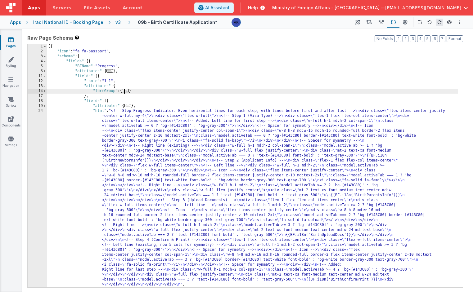
click at [126, 92] on span "..." at bounding box center [125, 90] width 7 height 3
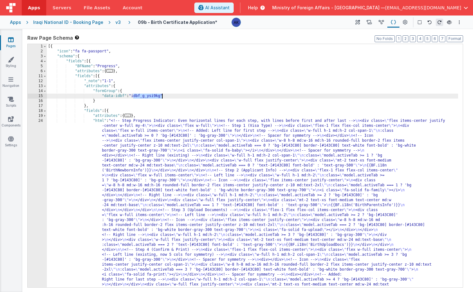
drag, startPoint x: 134, startPoint y: 97, endPoint x: 162, endPoint y: 97, distance: 28.3
click at [162, 97] on div "[{ "icon" : "fa fa-passport" , "schema" : { "fields" : [{ "BFName" : "Progress"…" at bounding box center [252, 258] width 411 height 428
click at [355, 21] on button at bounding box center [357, 22] width 11 height 11
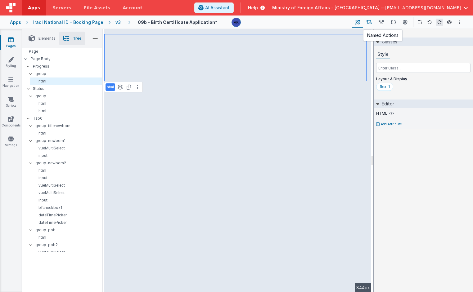
click at [373, 22] on button at bounding box center [369, 22] width 12 height 11
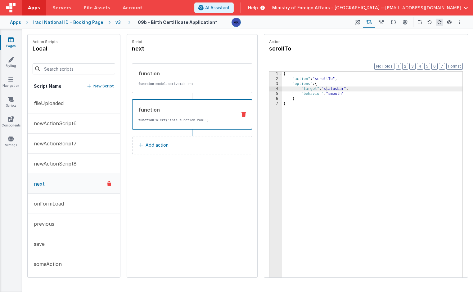
click at [340, 87] on div "{ "action" : "scrollTo" , "options" : { "target" : "statusbar" , "behavior" : "…" at bounding box center [372, 189] width 180 height 235
click at [356, 23] on icon at bounding box center [357, 22] width 5 height 7
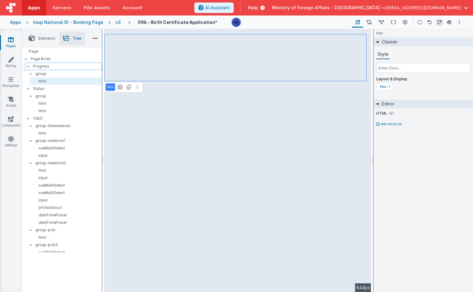
click at [39, 66] on p "Progress" at bounding box center [67, 66] width 69 height 7
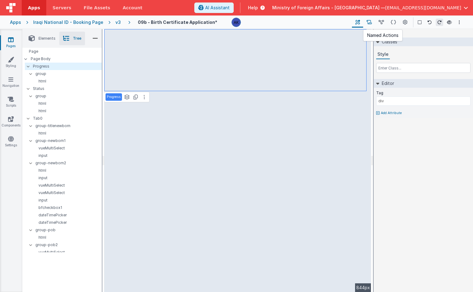
click at [370, 25] on icon at bounding box center [369, 22] width 5 height 7
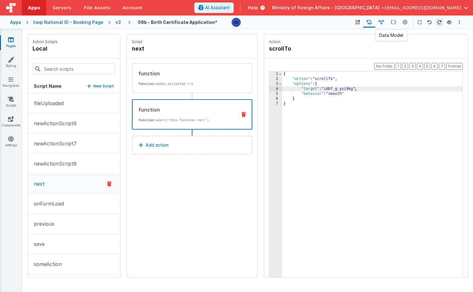
click at [382, 22] on icon at bounding box center [381, 22] width 5 height 7
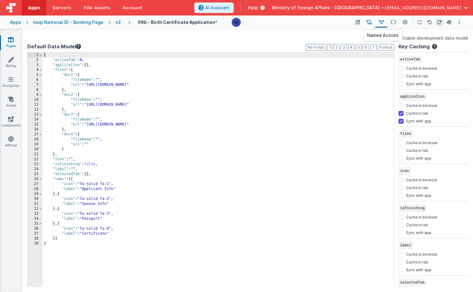
click at [372, 23] on icon at bounding box center [369, 22] width 5 height 7
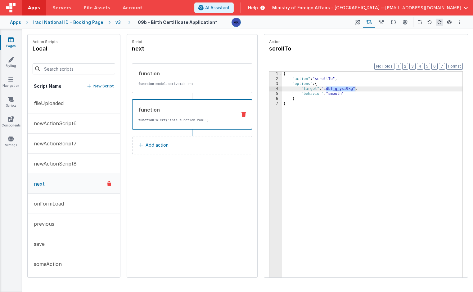
drag, startPoint x: 326, startPoint y: 89, endPoint x: 354, endPoint y: 89, distance: 27.9
click at [354, 89] on div "{ "action" : "scrollTo" , "options" : { "target" : "idbf_g_ysi9kg" , "behavior"…" at bounding box center [372, 189] width 180 height 235
